Goal: Transaction & Acquisition: Register for event/course

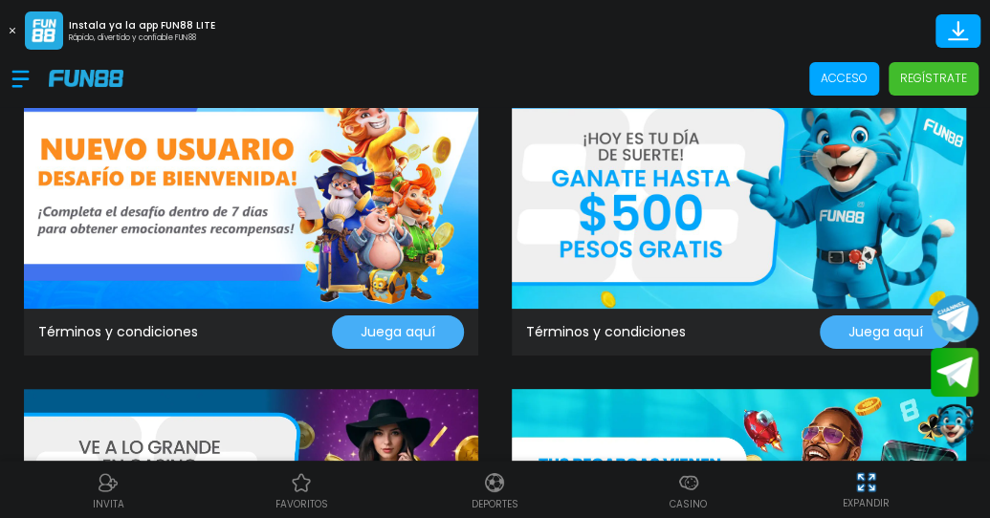
click at [949, 78] on p "Regístrate" at bounding box center [933, 78] width 67 height 17
click at [860, 85] on p "Acceso" at bounding box center [844, 78] width 47 height 17
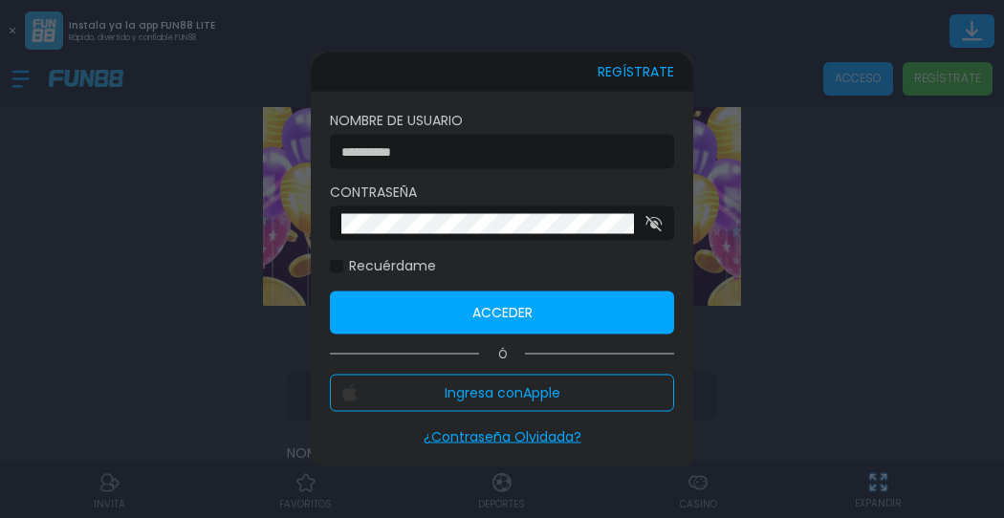
click at [834, 84] on div at bounding box center [502, 259] width 1004 height 518
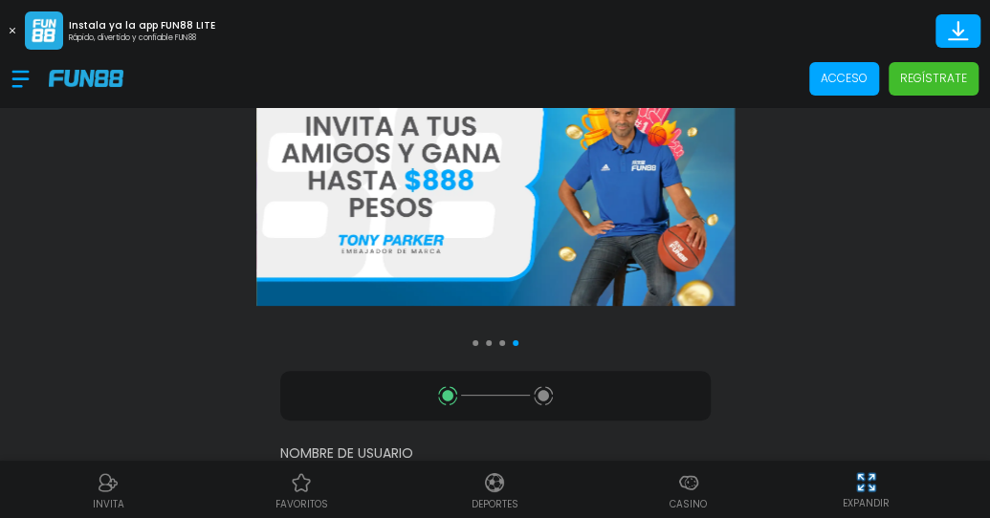
click at [836, 83] on p "Acceso" at bounding box center [844, 78] width 47 height 17
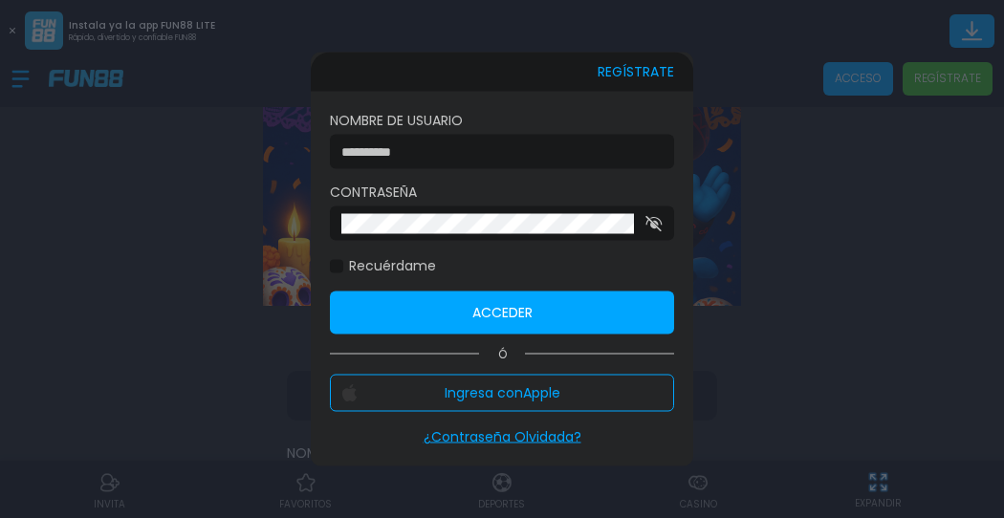
click at [10, 26] on div at bounding box center [502, 259] width 1004 height 518
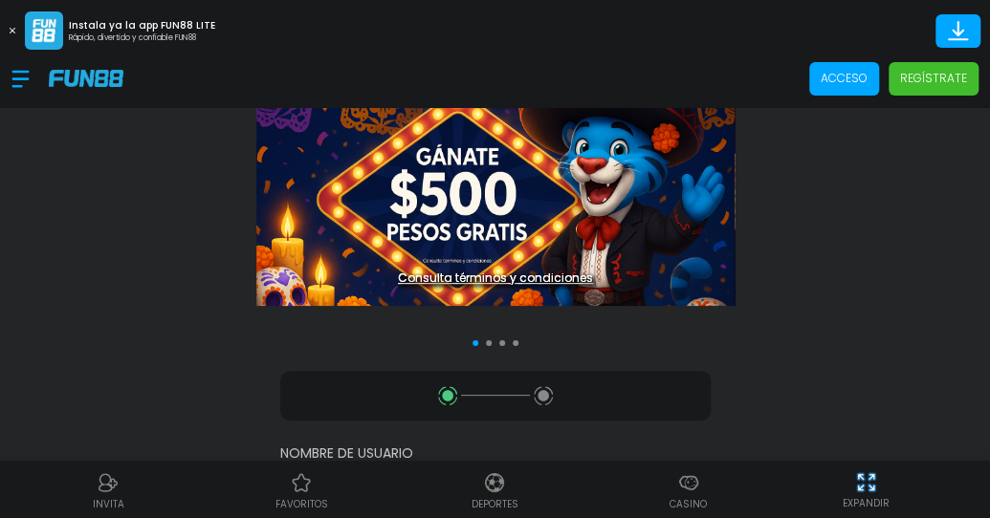
click at [10, 27] on button at bounding box center [12, 30] width 25 height 25
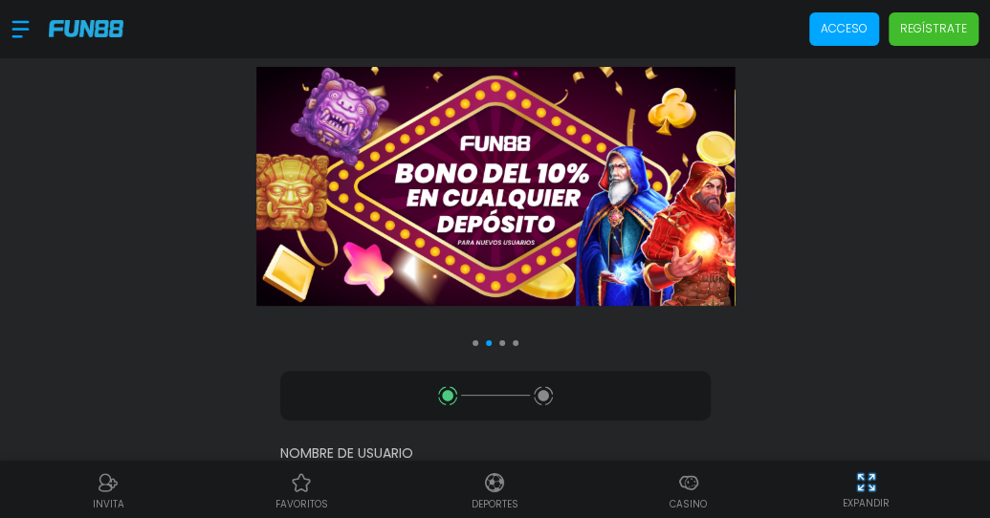
click at [12, 25] on div at bounding box center [29, 29] width 37 height 56
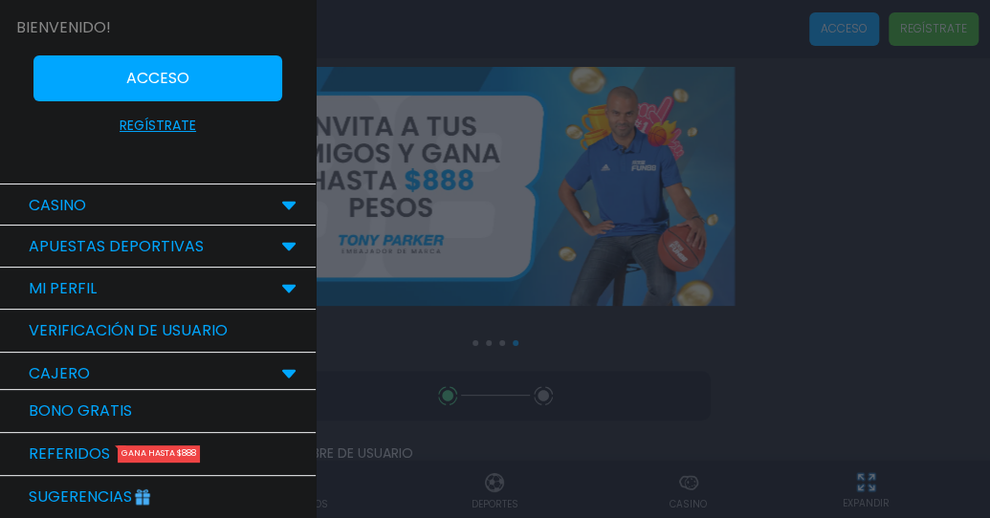
click at [216, 78] on button "Acceso" at bounding box center [157, 78] width 249 height 46
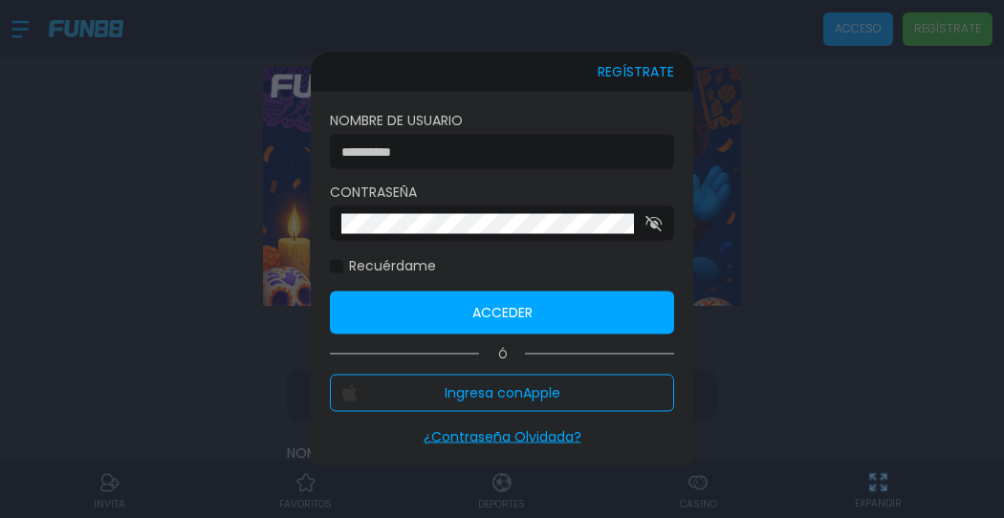
click at [453, 154] on input at bounding box center [496, 152] width 310 height 20
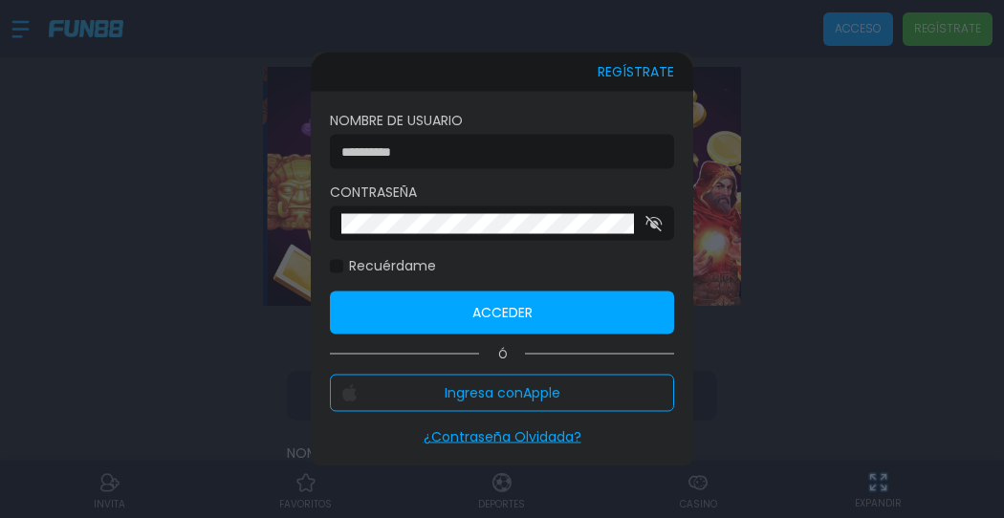
type input "**********"
click at [423, 308] on button "Acceder" at bounding box center [502, 313] width 344 height 43
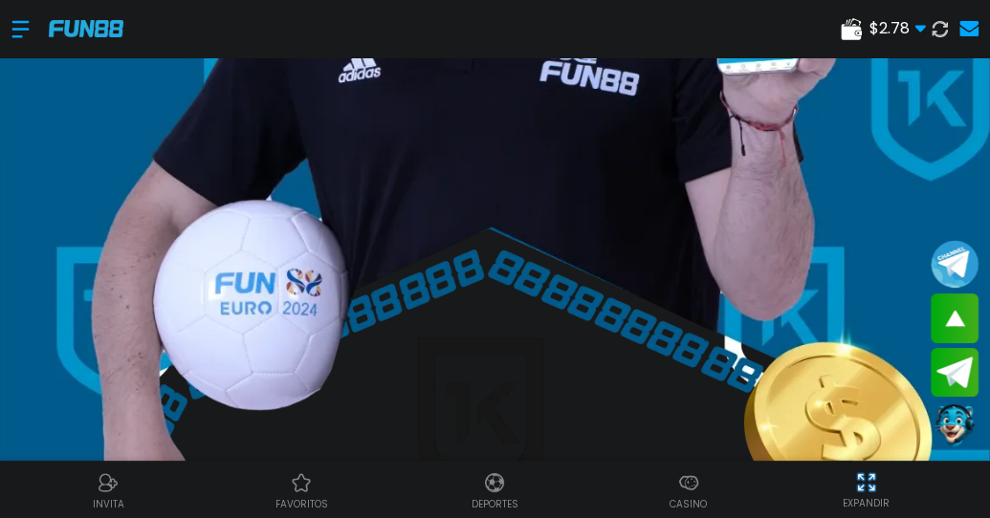
scroll to position [96, 0]
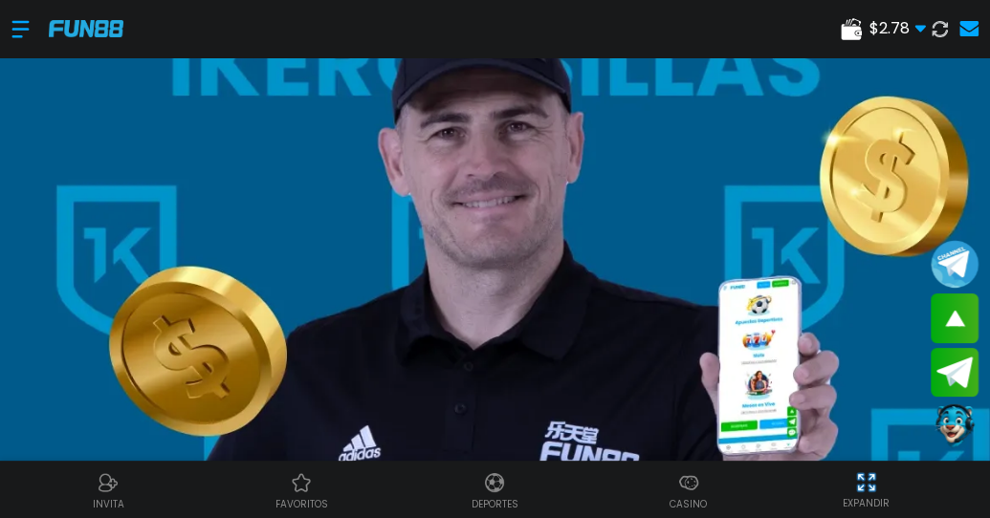
click at [918, 32] on icon at bounding box center [919, 28] width 11 height 11
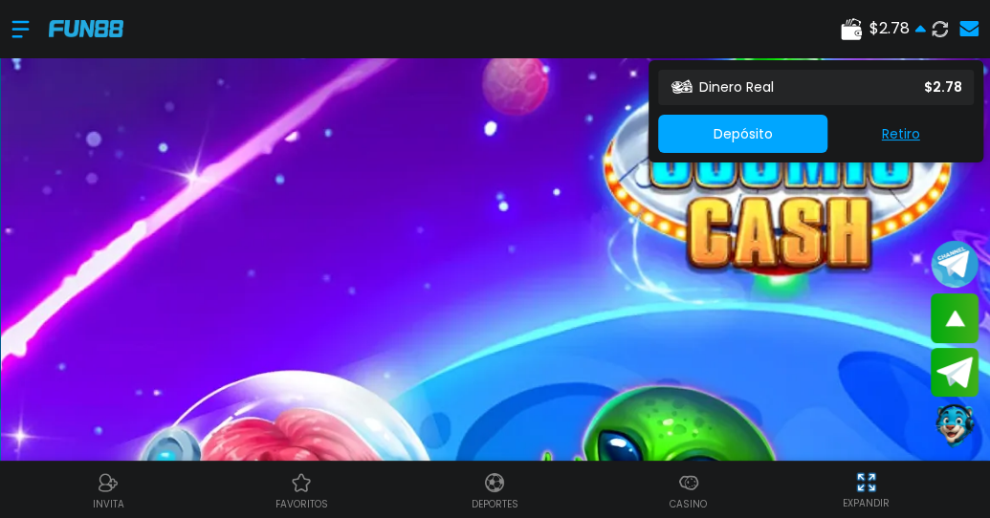
click at [918, 32] on use at bounding box center [919, 28] width 11 height 7
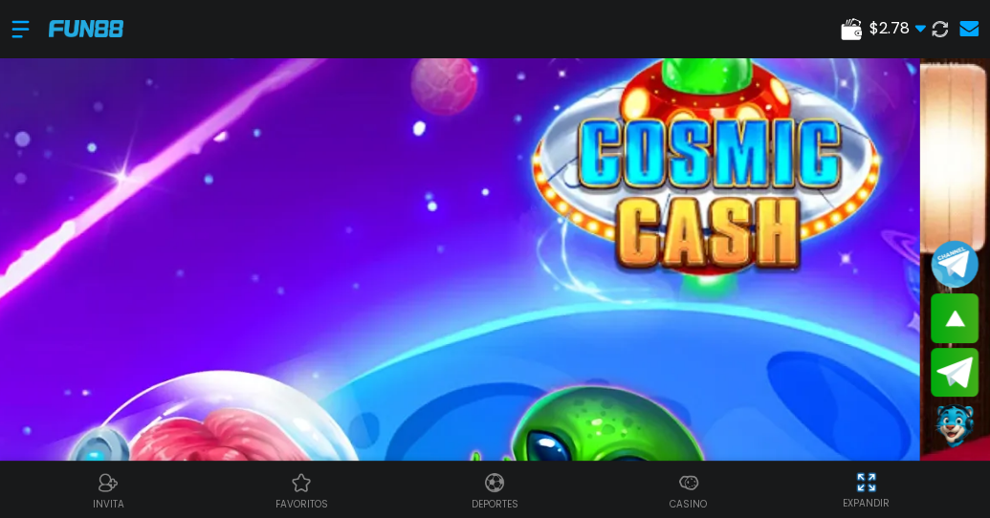
click at [19, 26] on div at bounding box center [29, 29] width 37 height 56
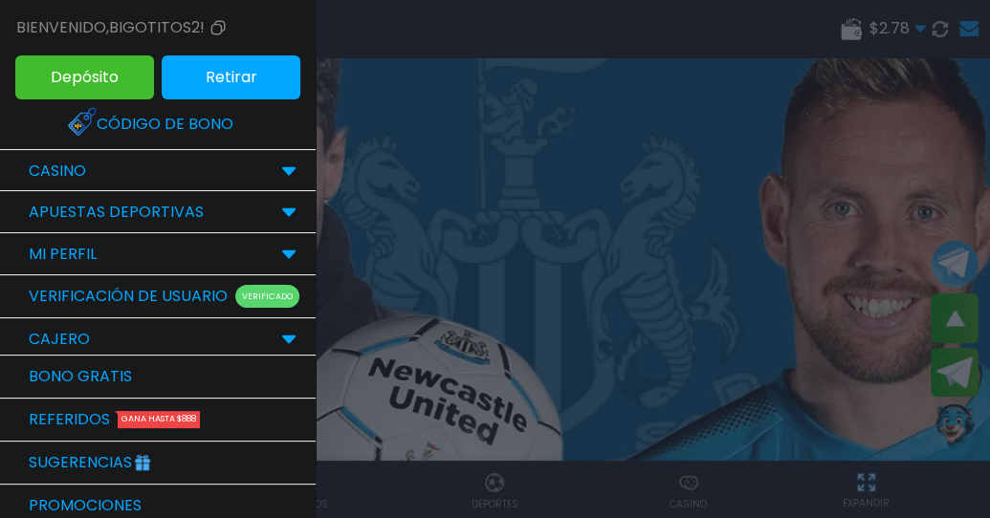
click at [143, 169] on div "CASINO" at bounding box center [158, 171] width 316 height 42
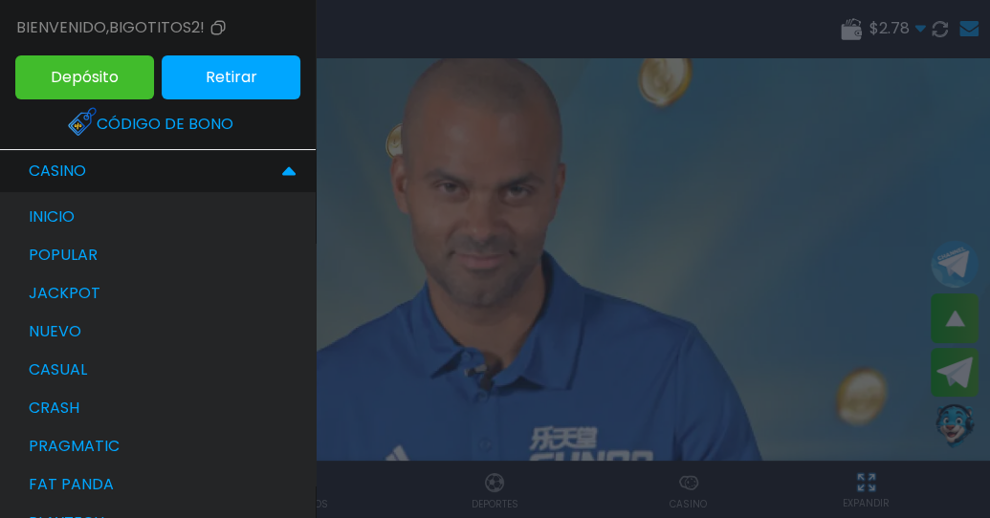
click at [69, 213] on p "inicio" at bounding box center [52, 217] width 46 height 23
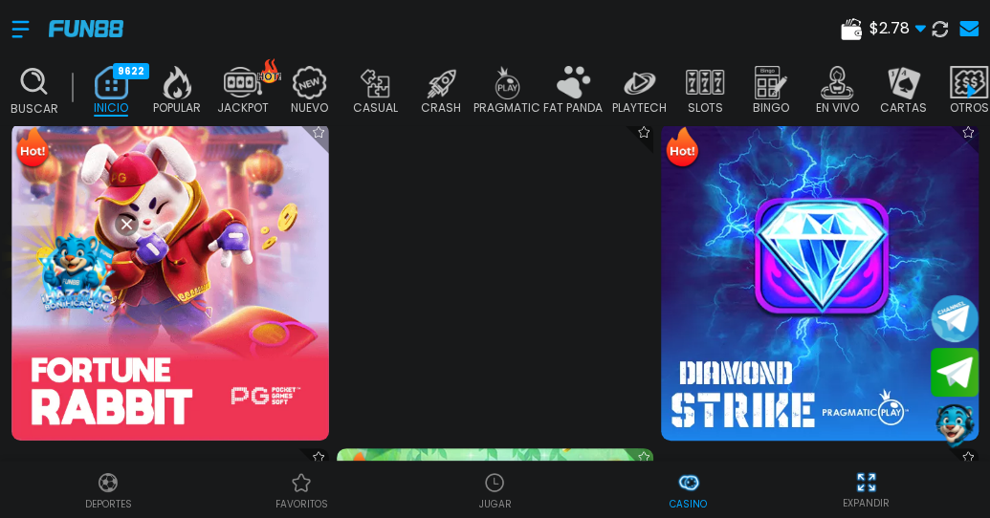
scroll to position [1530, 0]
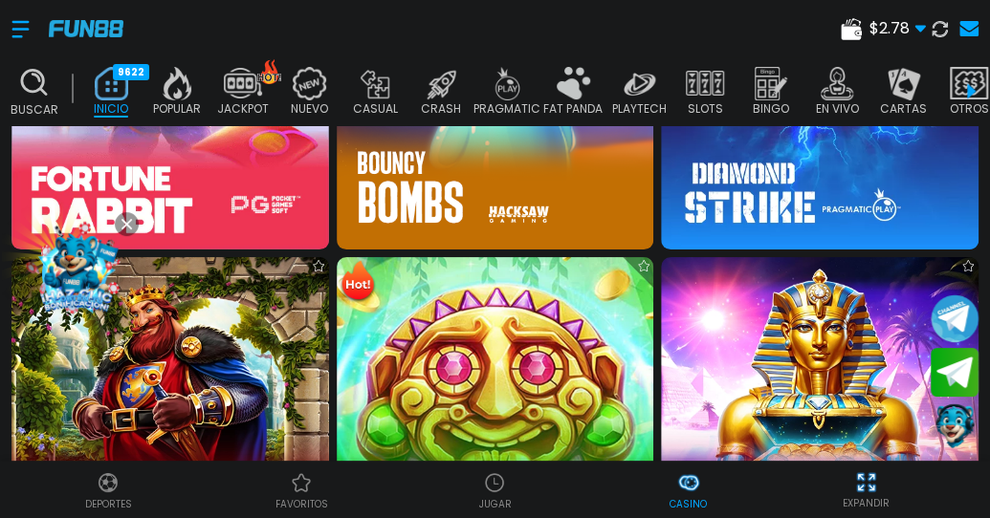
click at [958, 97] on img at bounding box center [969, 82] width 38 height 33
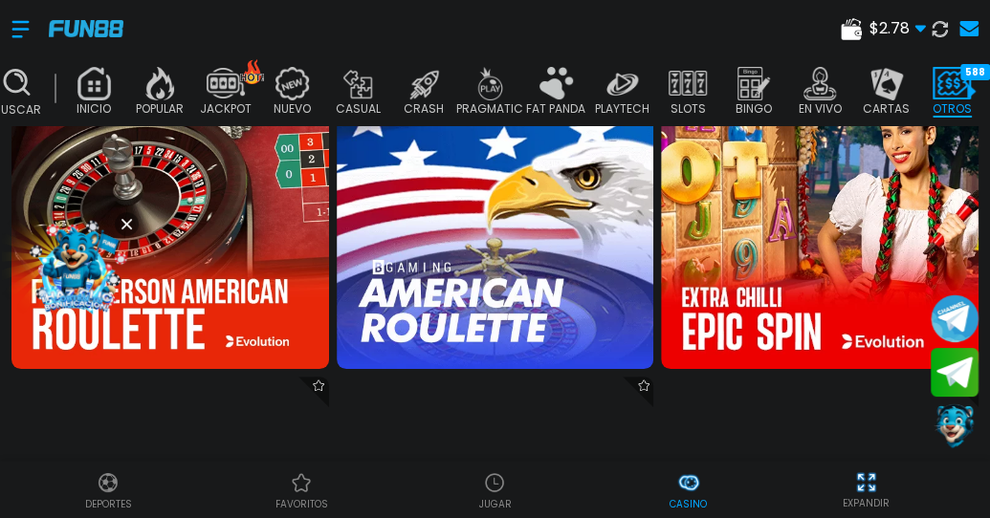
scroll to position [2104, 0]
